Goal: Obtain resource: Obtain resource

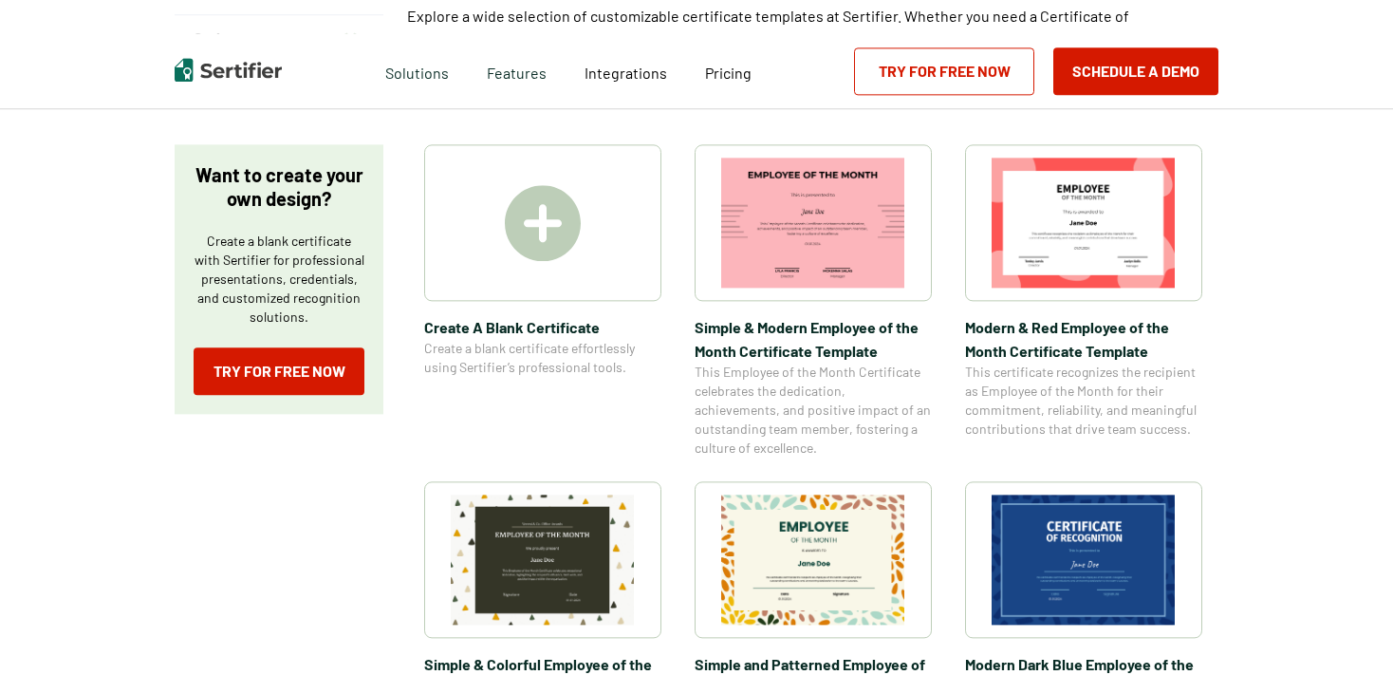
scroll to position [300, 0]
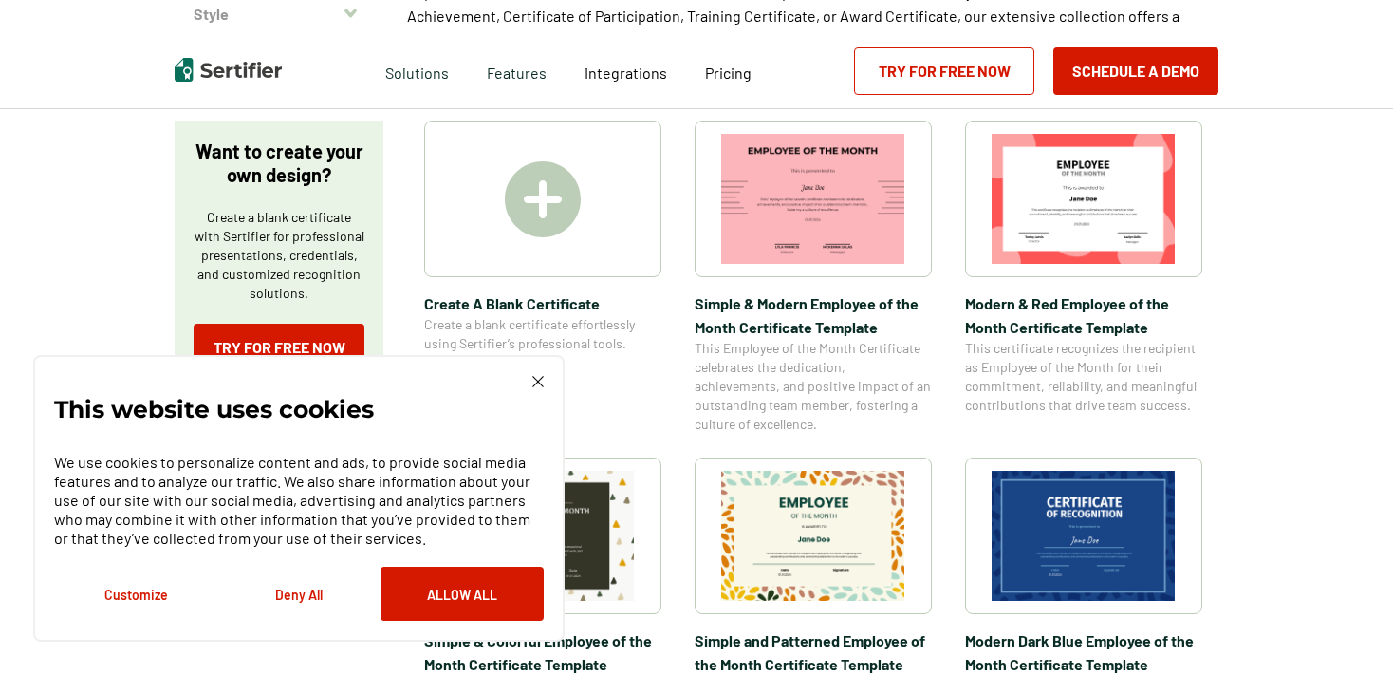
click at [1053, 514] on img at bounding box center [1084, 536] width 184 height 130
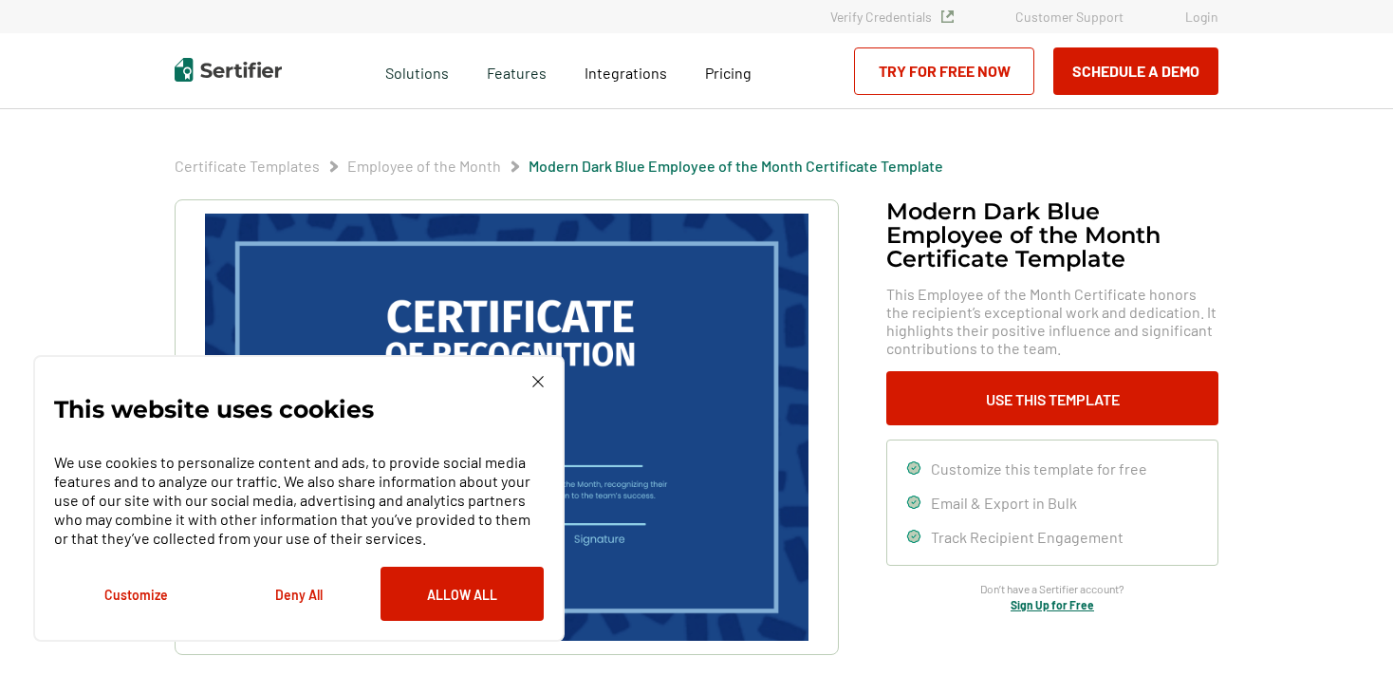
click at [537, 383] on img at bounding box center [538, 381] width 11 height 11
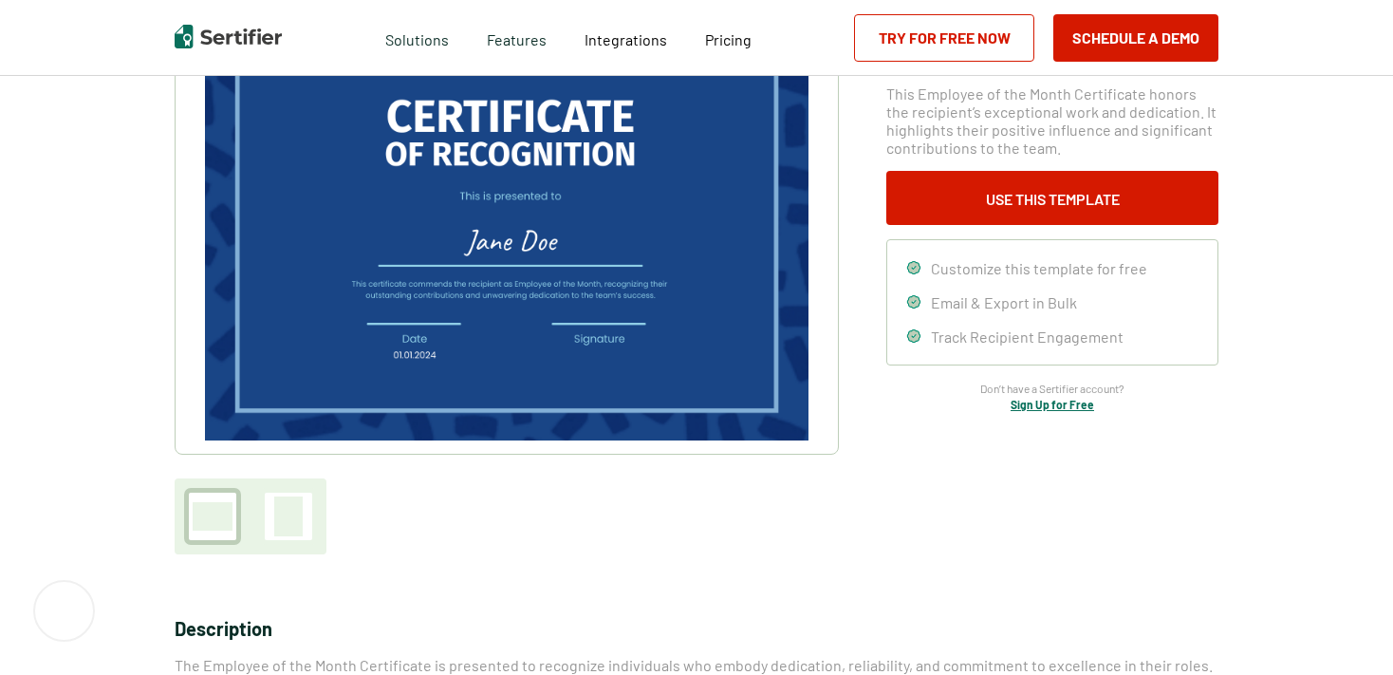
scroll to position [100, 0]
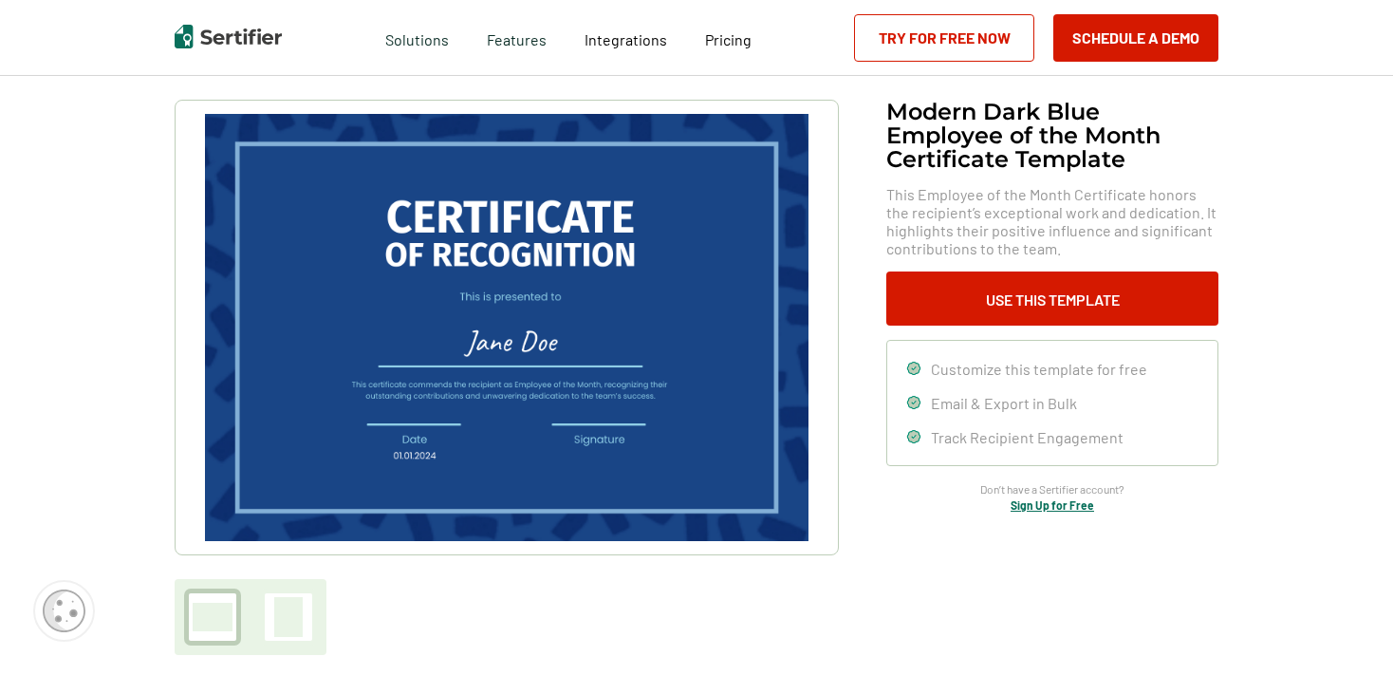
click at [558, 347] on img at bounding box center [507, 327] width 604 height 427
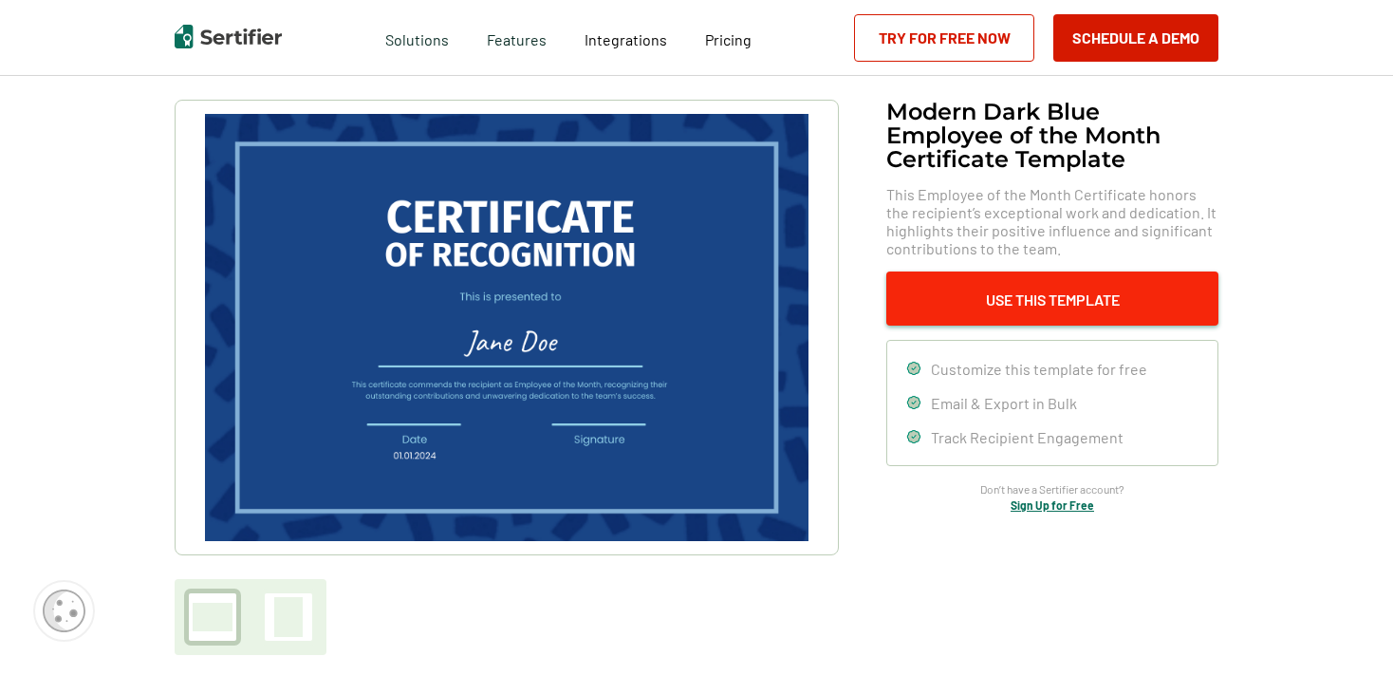
click at [1040, 299] on button "Use This Template" at bounding box center [1053, 298] width 332 height 54
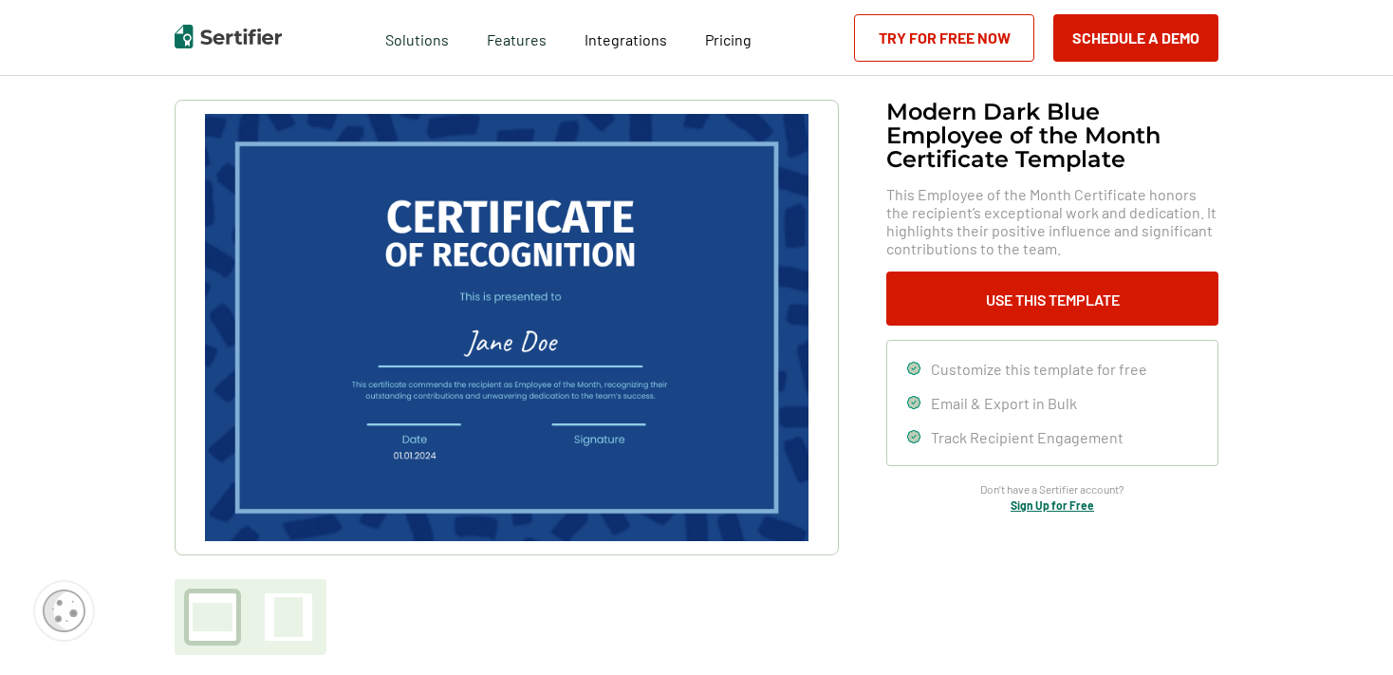
click at [920, 364] on icon at bounding box center [913, 368] width 12 height 12
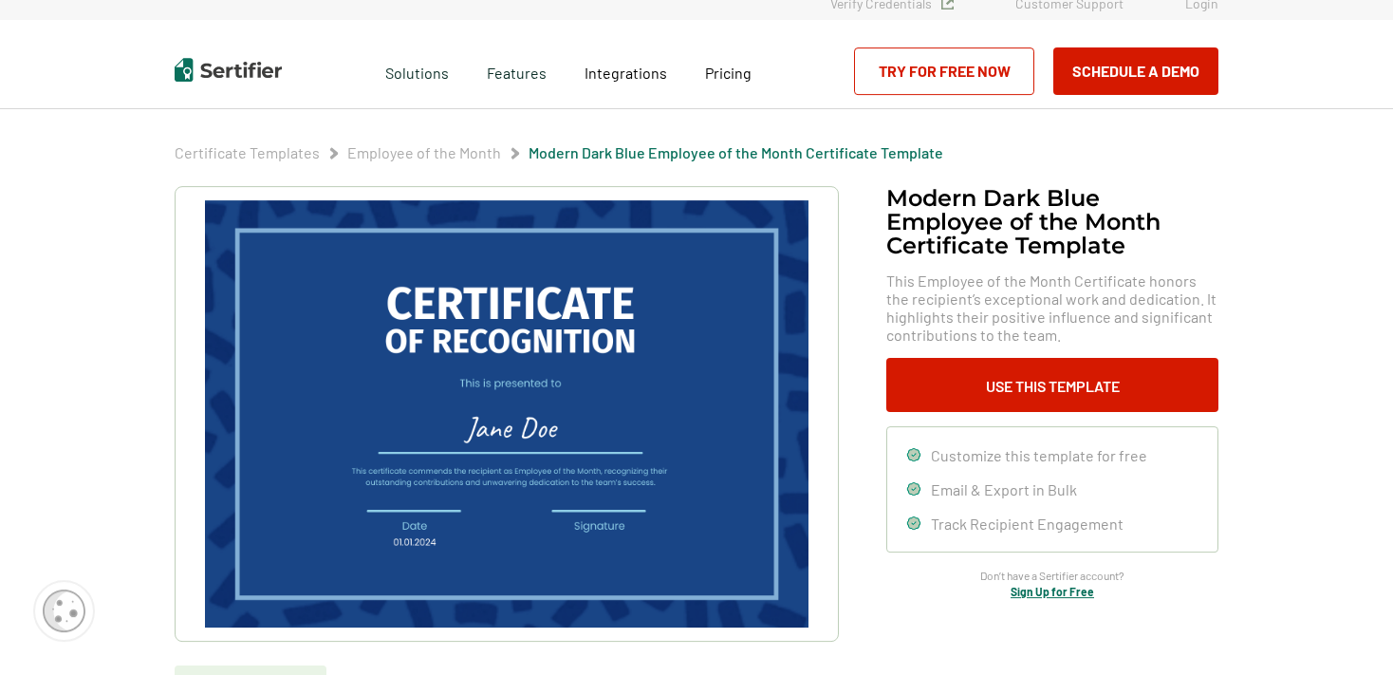
scroll to position [0, 0]
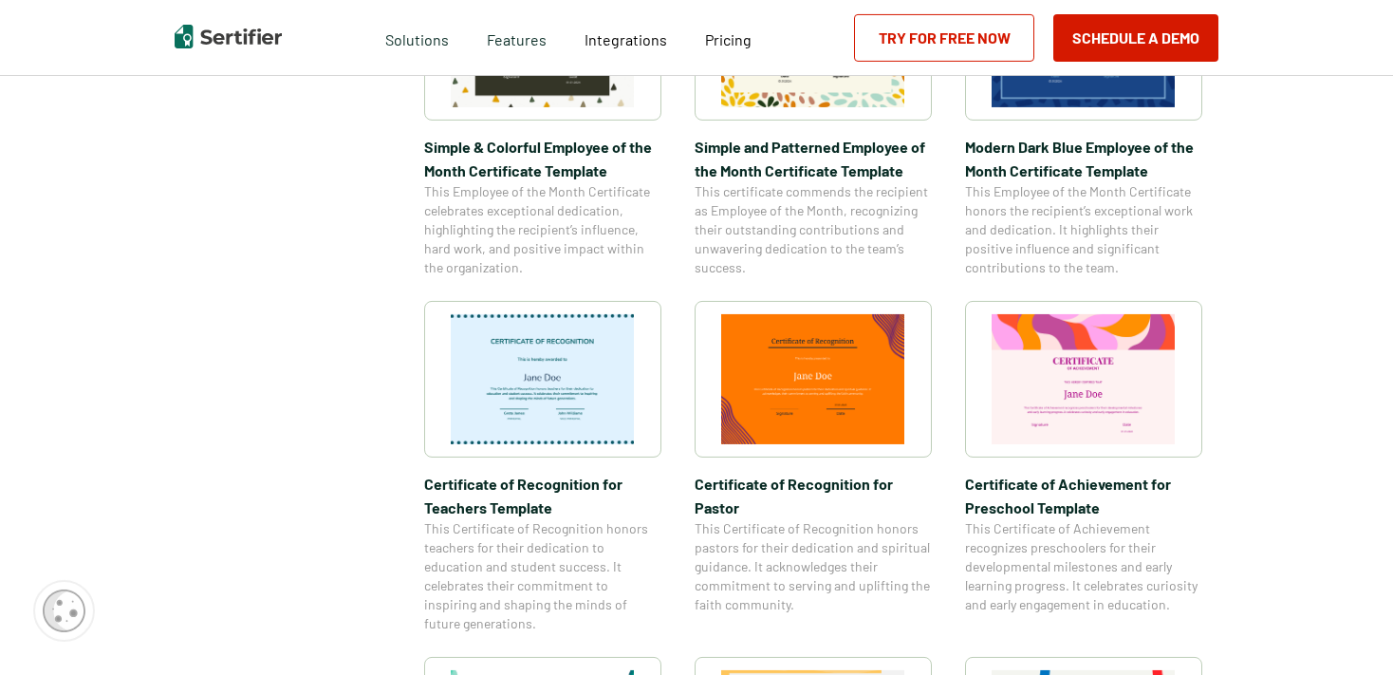
scroll to position [801, 0]
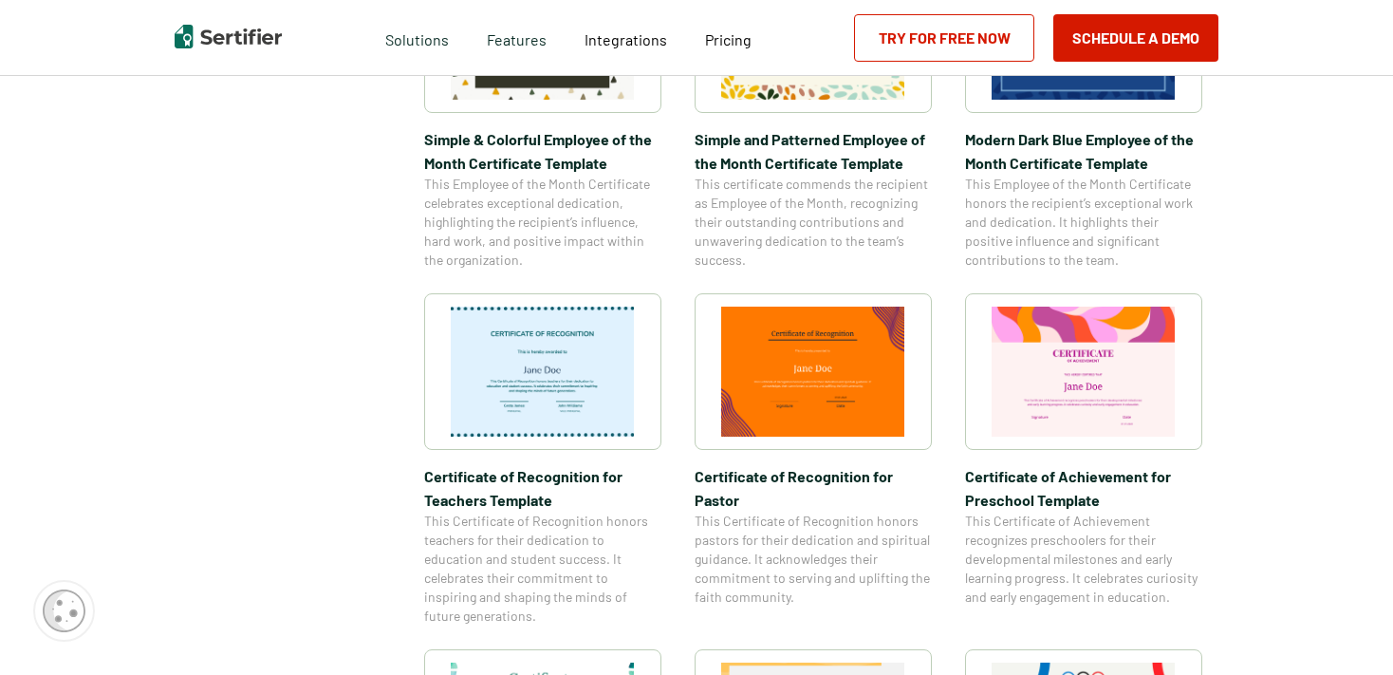
click at [551, 359] on img at bounding box center [543, 372] width 184 height 130
